Goal: Transaction & Acquisition: Purchase product/service

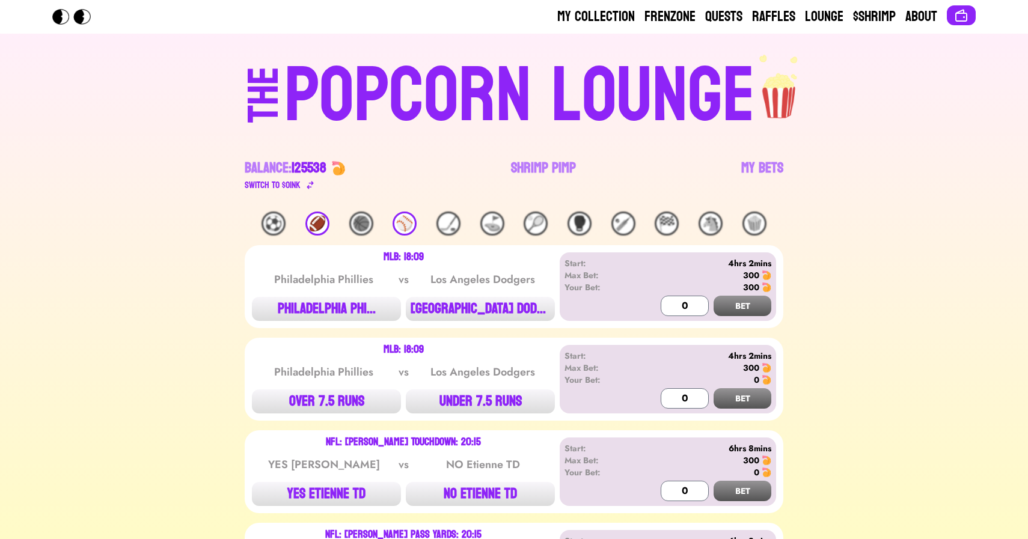
click at [311, 216] on div "🏈" at bounding box center [317, 224] width 24 height 24
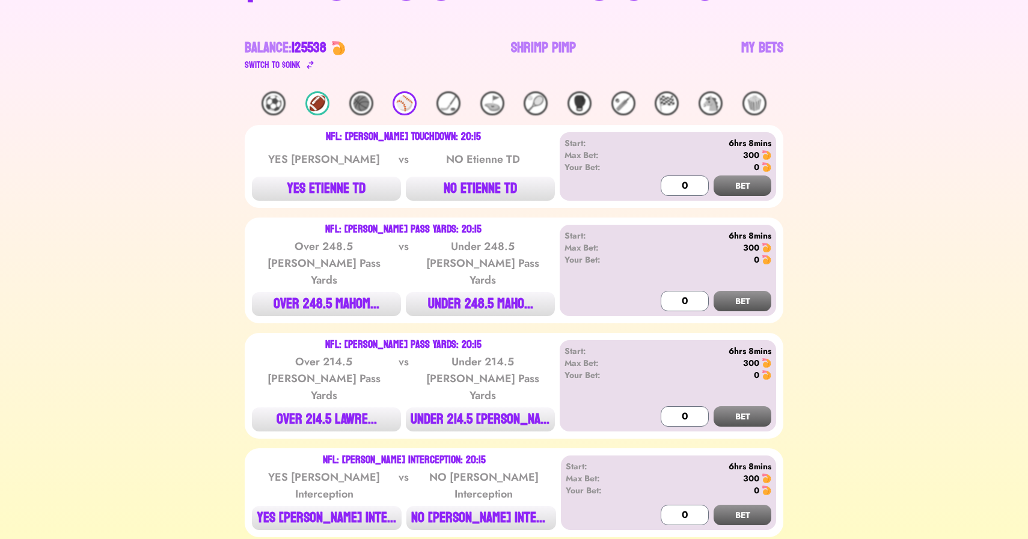
scroll to position [125, 0]
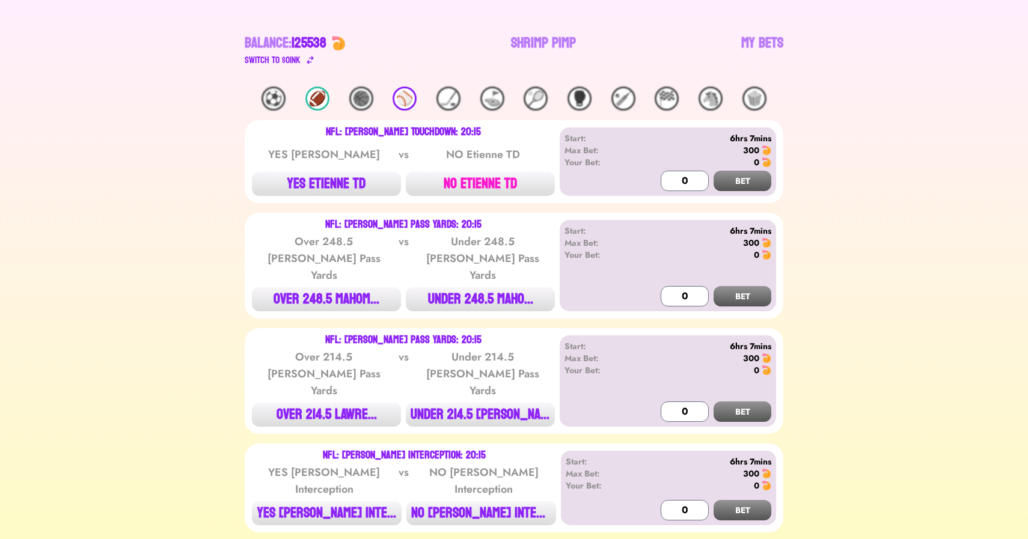
click at [473, 183] on button "NO ETIENNE TD" at bounding box center [480, 184] width 149 height 24
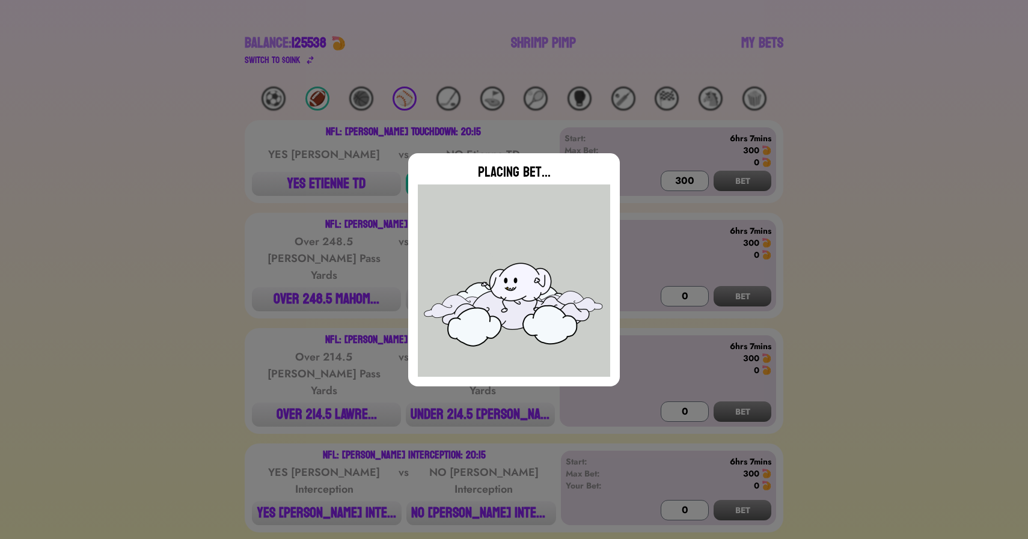
type input "0"
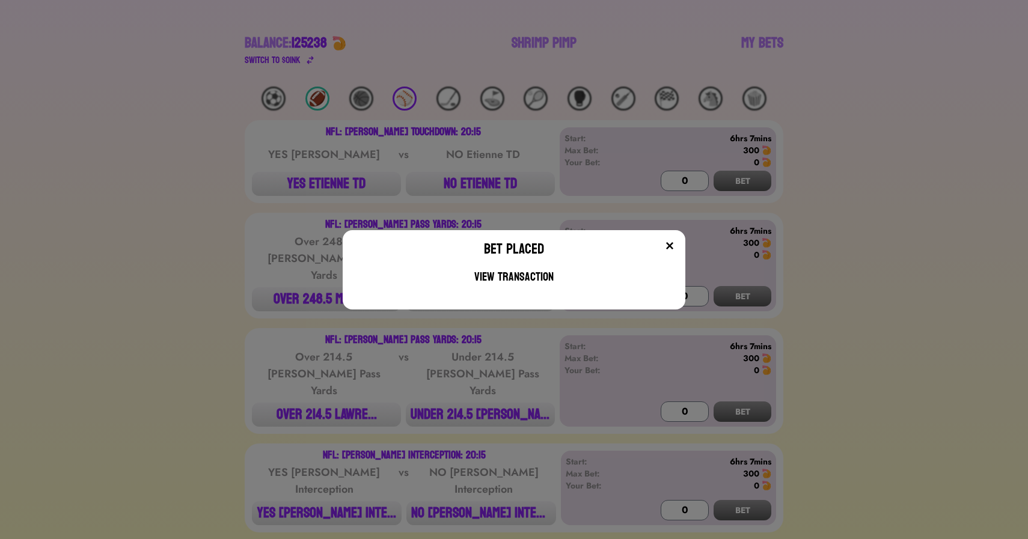
click at [272, 259] on div "Bet Placed View Transaction" at bounding box center [514, 269] width 1028 height 539
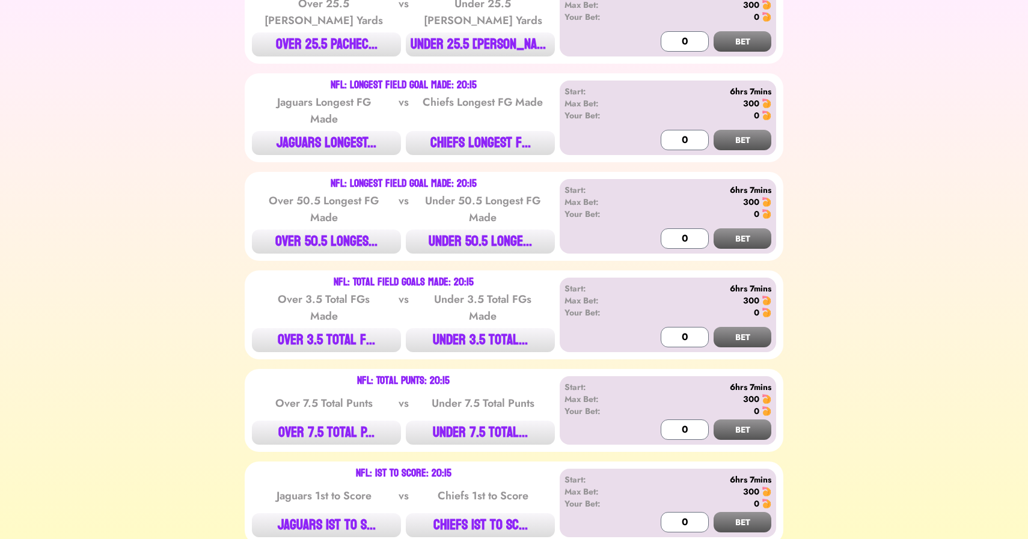
scroll to position [1125, 0]
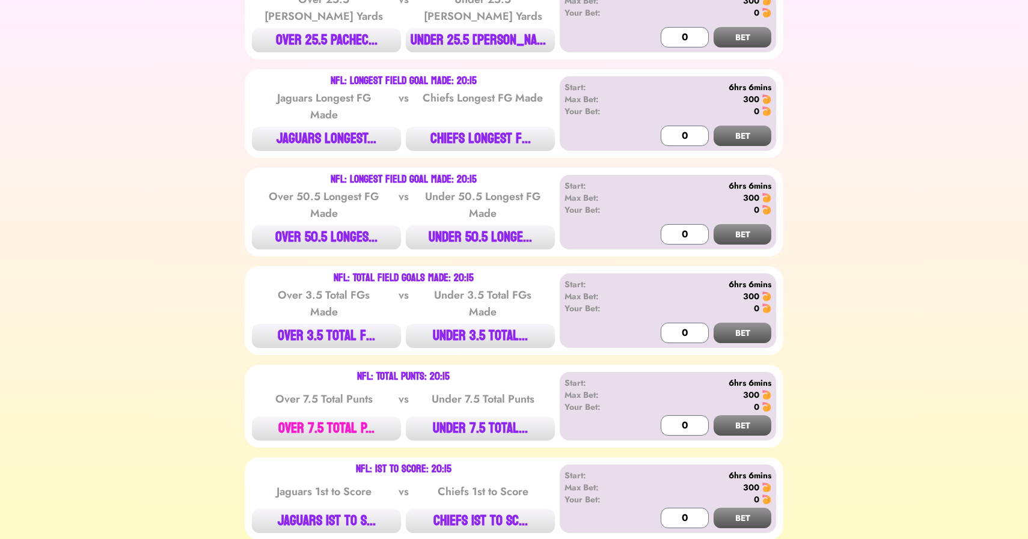
click at [327, 417] on button "OVER 7.5 TOTAL P..." at bounding box center [326, 429] width 149 height 24
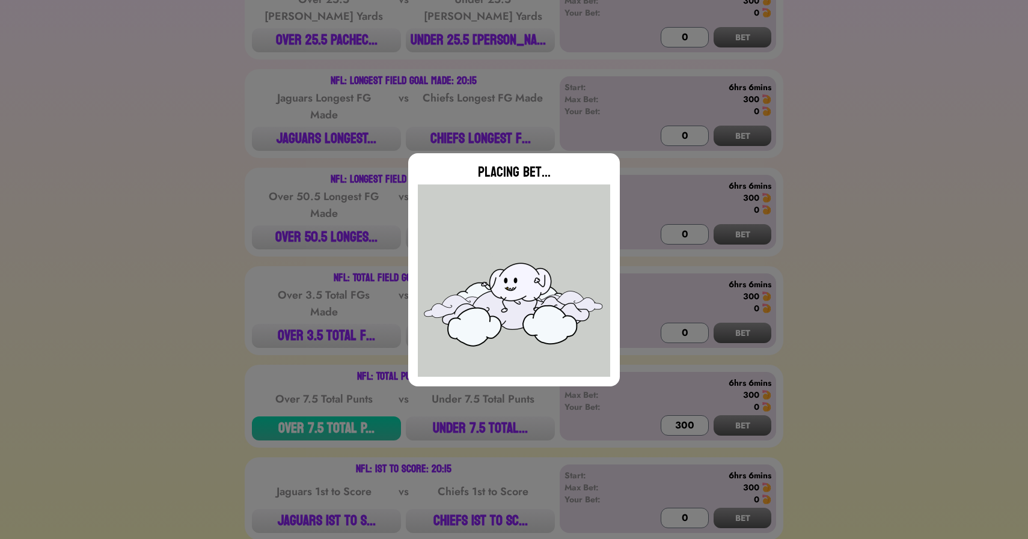
type input "0"
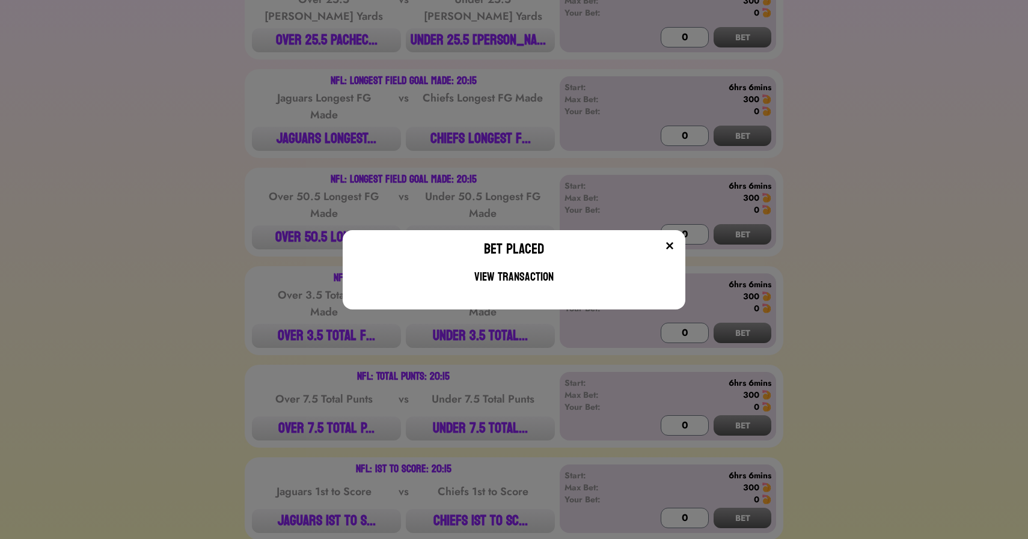
click at [244, 309] on div "Bet Placed View Transaction" at bounding box center [514, 269] width 1028 height 539
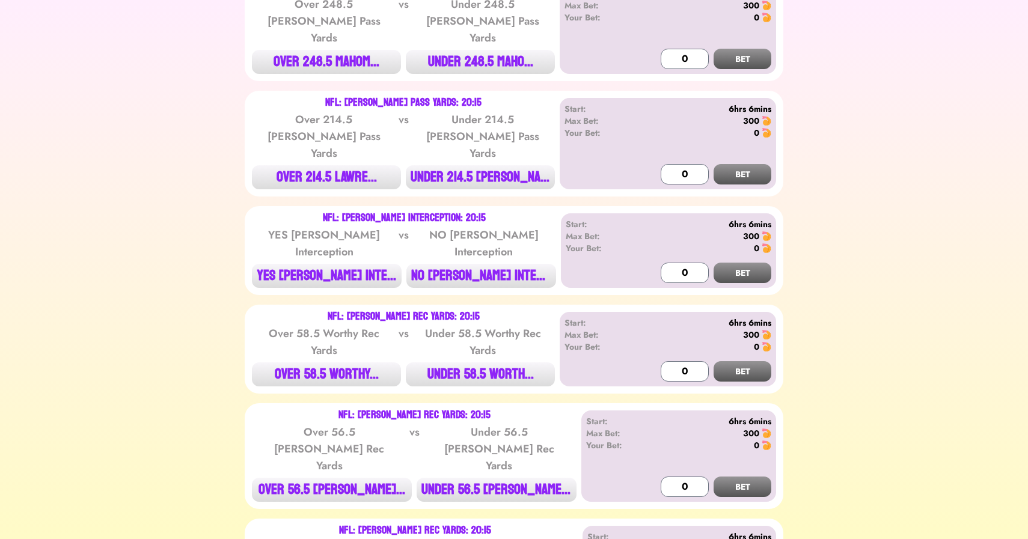
scroll to position [0, 0]
